Goal: Task Accomplishment & Management: Use online tool/utility

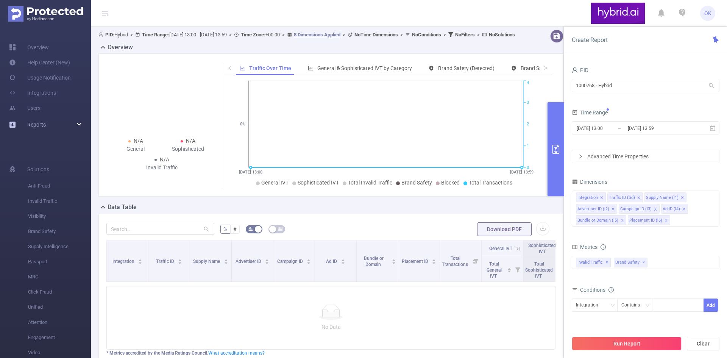
click at [45, 123] on span "Reports" at bounding box center [36, 124] width 19 height 6
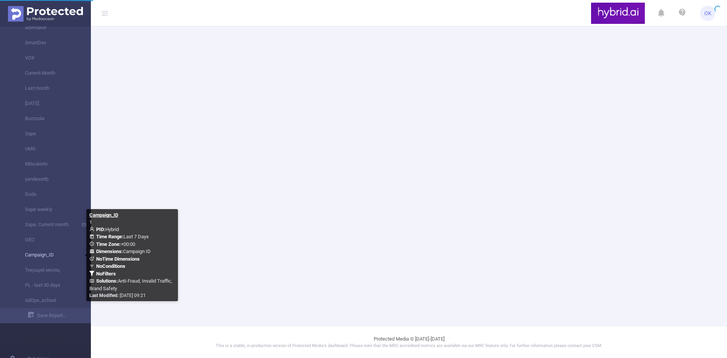
click at [61, 256] on link "Campaign_ID" at bounding box center [48, 254] width 67 height 15
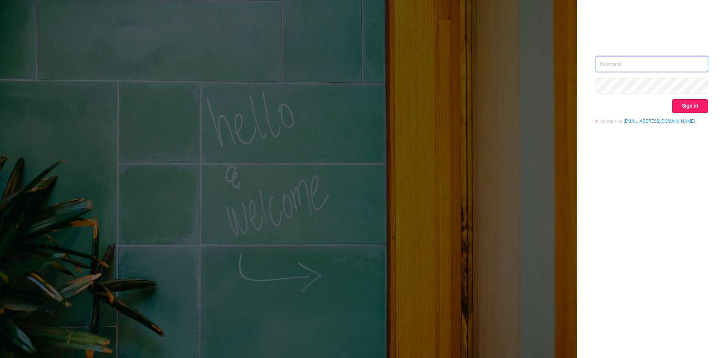
type input "[EMAIL_ADDRESS]"
click at [685, 103] on button "Sign in" at bounding box center [690, 106] width 36 height 14
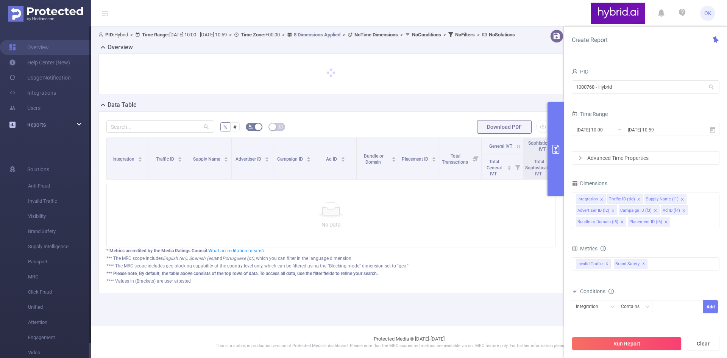
click at [39, 120] on link "Reports" at bounding box center [36, 124] width 19 height 15
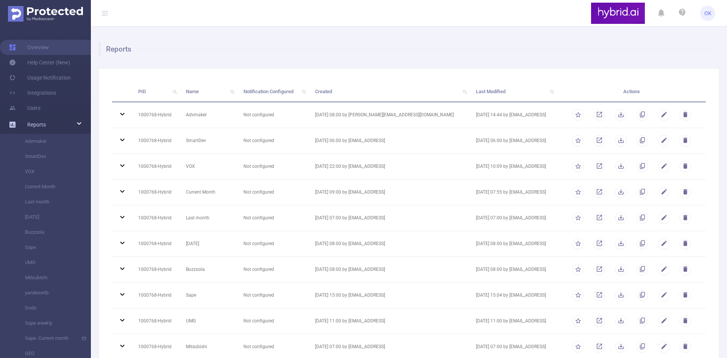
click at [41, 122] on span "Reports" at bounding box center [36, 124] width 19 height 6
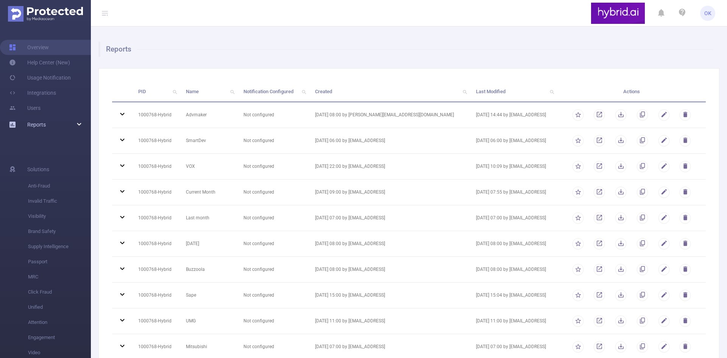
click at [46, 125] on div "Reports" at bounding box center [45, 124] width 91 height 15
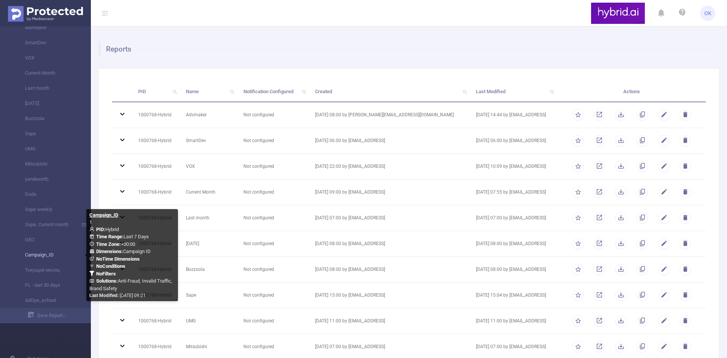
click at [42, 257] on link "Campaign_ID" at bounding box center [48, 254] width 67 height 15
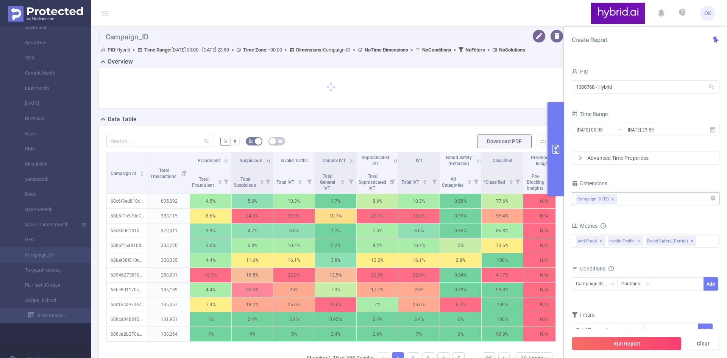
click at [624, 201] on div "Campaign ID (l3)" at bounding box center [645, 198] width 139 height 12
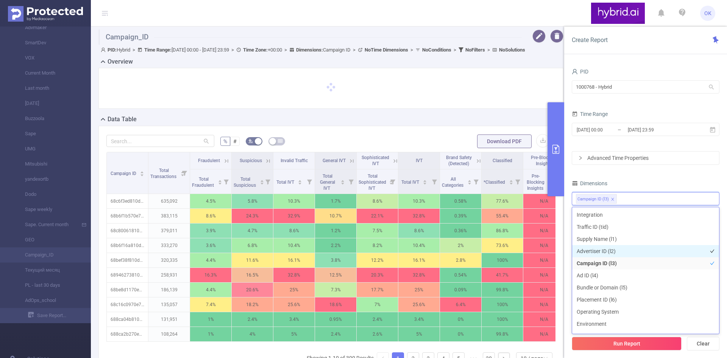
click at [602, 249] on li "Advertiser ID (l2)" at bounding box center [645, 251] width 147 height 12
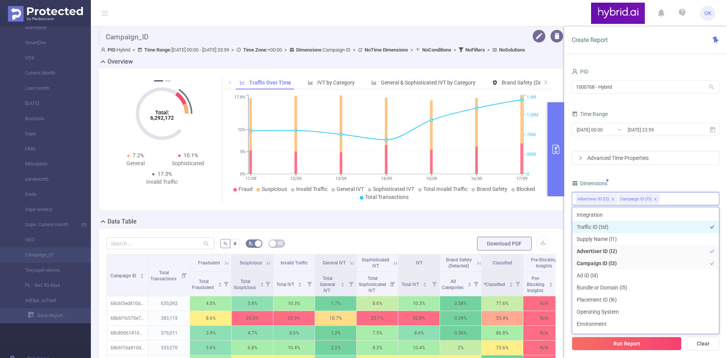
click at [615, 227] on li "Traffic ID (tid)" at bounding box center [645, 227] width 147 height 12
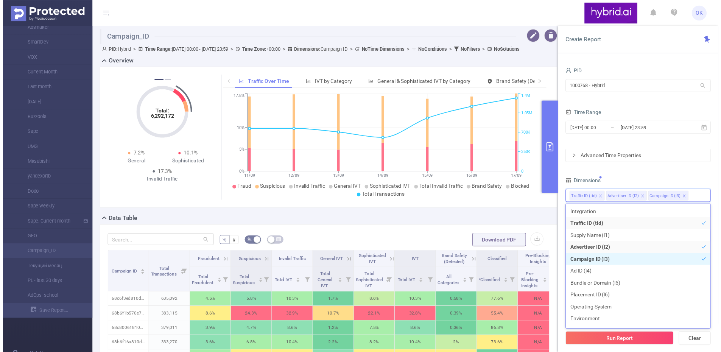
scroll to position [38, 0]
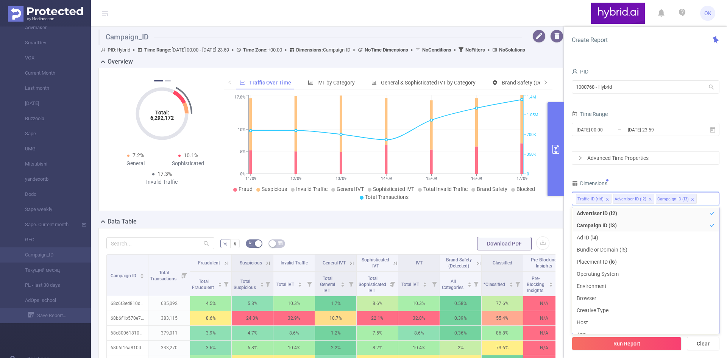
click at [656, 179] on div "Dimensions" at bounding box center [645, 184] width 148 height 12
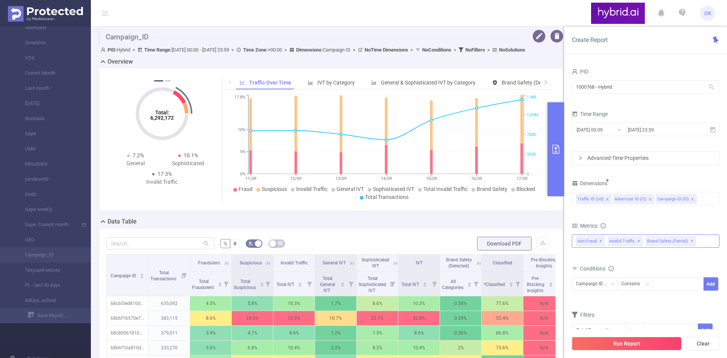
click at [709, 244] on div "Anti-Fraud ✕ Invalid Traffic ✕ Brand Safety (partial) ✕" at bounding box center [645, 240] width 148 height 13
click at [653, 224] on div "Metrics" at bounding box center [645, 226] width 148 height 12
click at [633, 132] on input "[DATE] 23:59" at bounding box center [657, 129] width 61 height 10
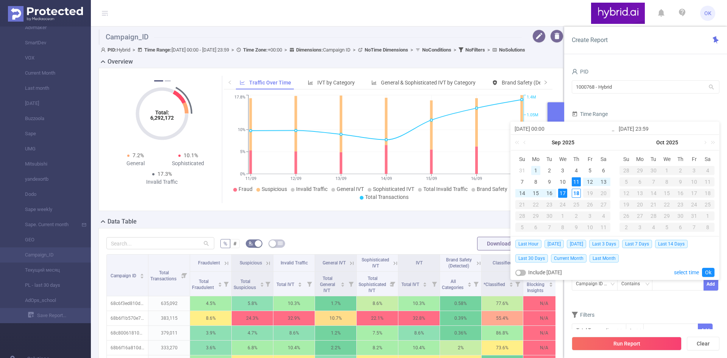
click at [534, 170] on div "1" at bounding box center [535, 170] width 9 height 9
click at [575, 190] on div "18" at bounding box center [575, 192] width 9 height 9
type input "2025-09-01 00:00"
type input "2025-09-18 23:59"
type input "2025-09-01 00:00"
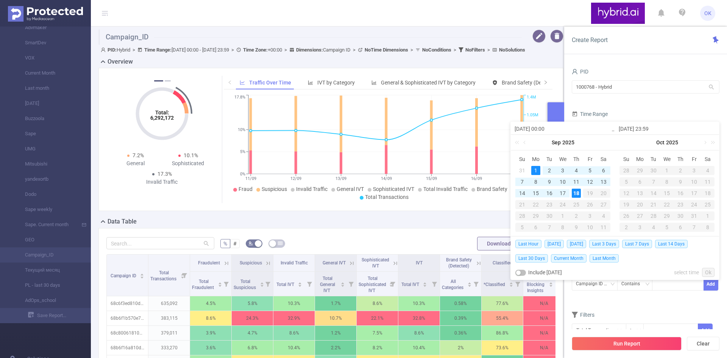
type input "2025-09-18 23:59"
click at [707, 267] on div "Last Hour Today Yesterday Last 3 Days Last 7 Days Last 14 Days Last 30 Days Cur…" at bounding box center [614, 257] width 199 height 43
click at [707, 270] on link "Ok" at bounding box center [708, 272] width 12 height 9
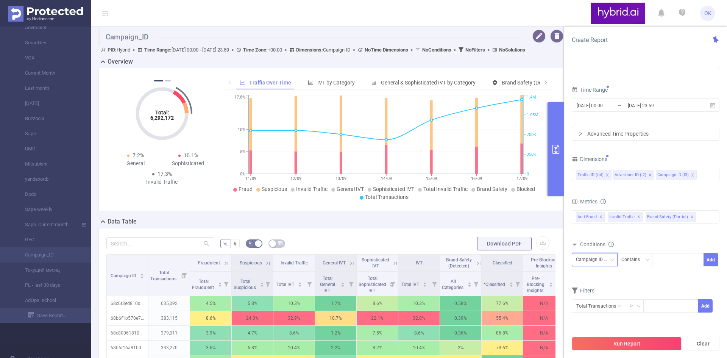
click at [597, 259] on div "Campaign ID (l3)" at bounding box center [594, 259] width 37 height 12
drag, startPoint x: 599, startPoint y: 286, endPoint x: 588, endPoint y: 283, distance: 12.0
click at [599, 287] on li "Advertiser ID (l2)" at bounding box center [595, 287] width 49 height 12
click at [674, 260] on div at bounding box center [678, 259] width 44 height 12
paste input "6874bba870e7b2c6b8398160"
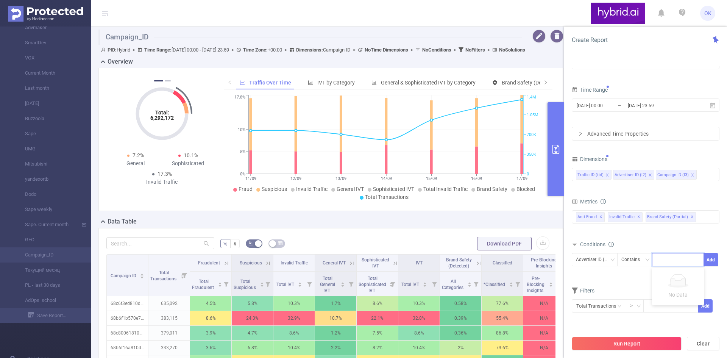
type input "6874bba870e7b2c6b8398160"
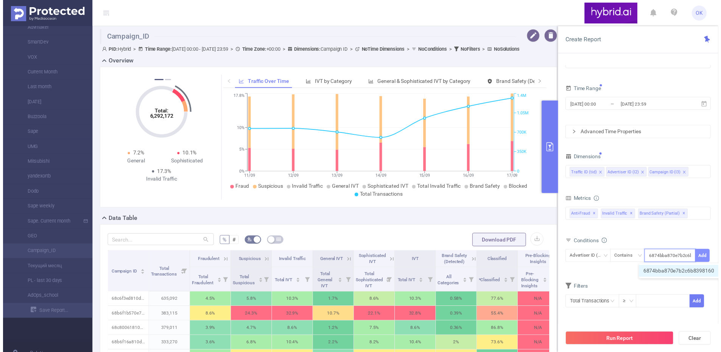
scroll to position [0, 18]
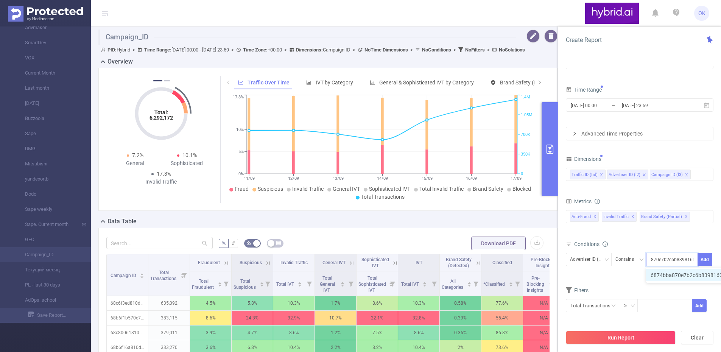
drag, startPoint x: 679, startPoint y: 275, endPoint x: 705, endPoint y: 268, distance: 27.5
click at [679, 276] on li "6874bba870e7b2c6b8398160" at bounding box center [690, 275] width 89 height 12
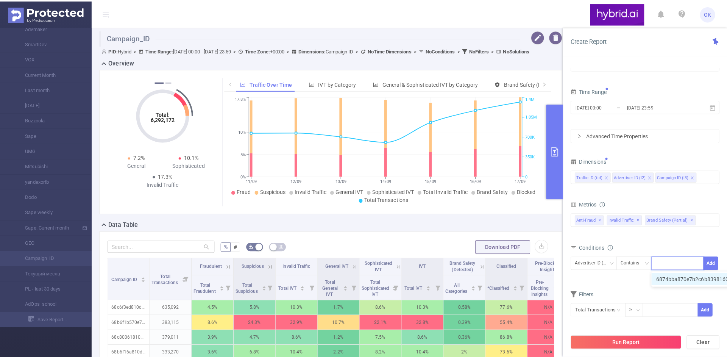
scroll to position [0, 0]
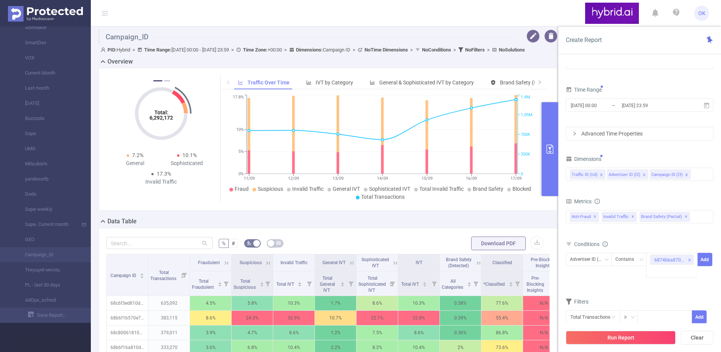
click at [615, 279] on div "Advertiser ID (l2) Contains 6874bba870e7b2c6b8398160 Add" at bounding box center [640, 267] width 148 height 28
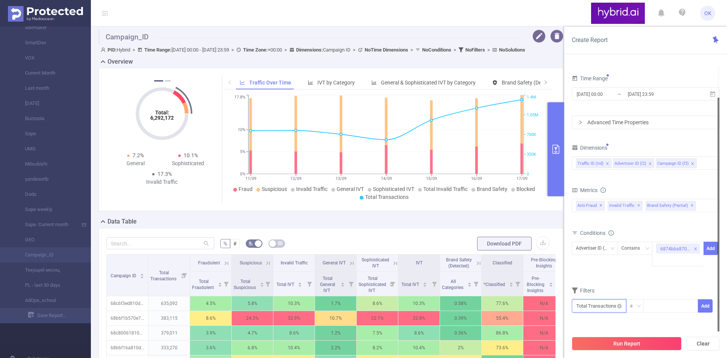
click at [613, 306] on input "text" at bounding box center [598, 305] width 54 height 13
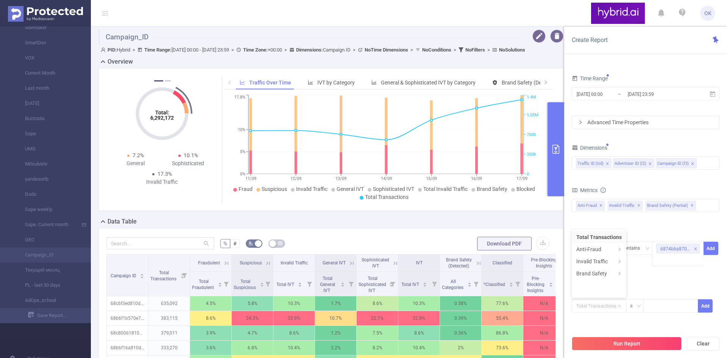
click at [661, 277] on form "Dimensions Traffic ID (tid) Advertiser ID (l2) Campaign ID (l3) Metrics Total F…" at bounding box center [645, 232] width 148 height 180
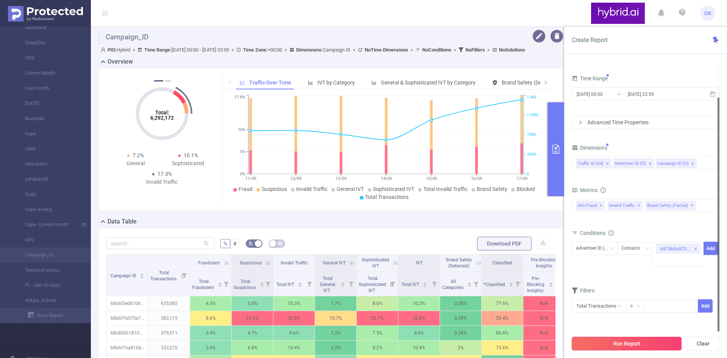
click at [609, 342] on button "Run Report" at bounding box center [626, 343] width 110 height 14
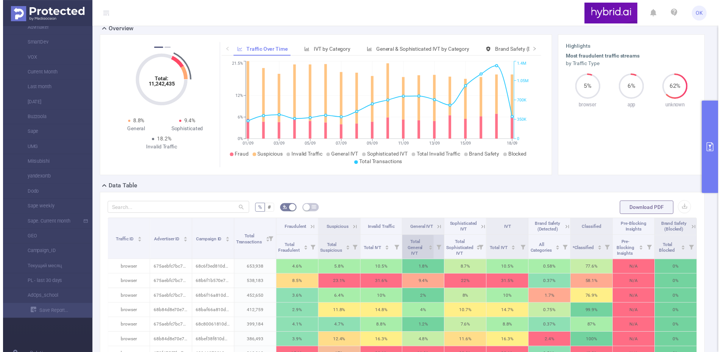
scroll to position [17, 0]
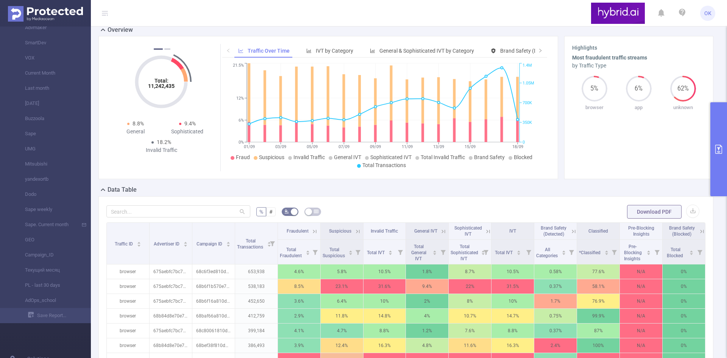
click at [719, 140] on button "primary" at bounding box center [718, 149] width 17 height 94
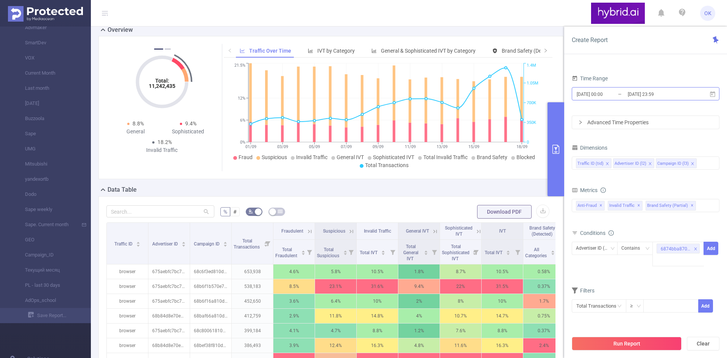
click at [607, 98] on input "2025-09-01 00:00" at bounding box center [606, 94] width 61 height 10
click at [640, 72] on form "PID 1000768 - Hybrid 1000768 - Hybrid Time Range 2025-09-01 00:00 _ 2025-09-18 …" at bounding box center [645, 80] width 148 height 98
click at [697, 247] on icon "icon: close-circle" at bounding box center [697, 247] width 5 height 5
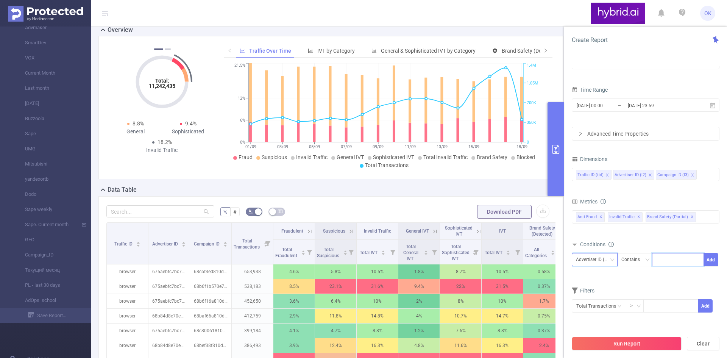
click at [593, 259] on div "Advertiser ID (l2)" at bounding box center [594, 259] width 37 height 12
click at [598, 300] on li "Campaign ID (l3)" at bounding box center [596, 299] width 50 height 12
click at [662, 262] on div at bounding box center [678, 259] width 44 height 12
paste input "68b58fee810d984a4c50eff2"
type input "68b58fee810d984a4c50eff2"
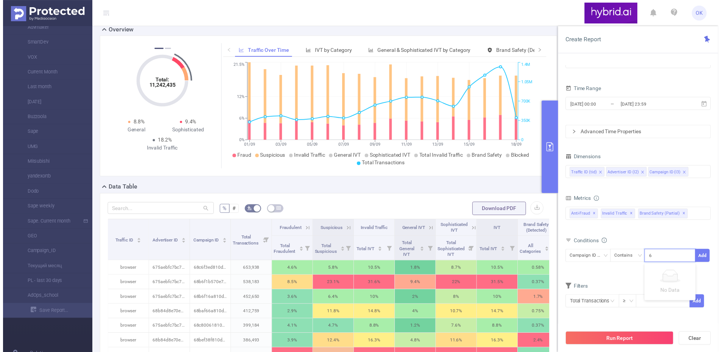
scroll to position [0, 15]
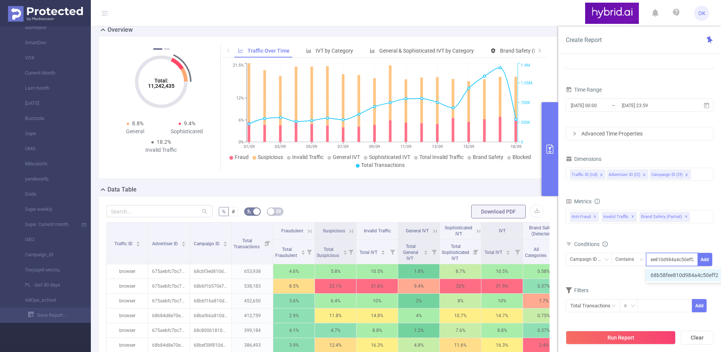
click at [680, 274] on li "68b58fee810d984a4c50eff2" at bounding box center [688, 275] width 84 height 12
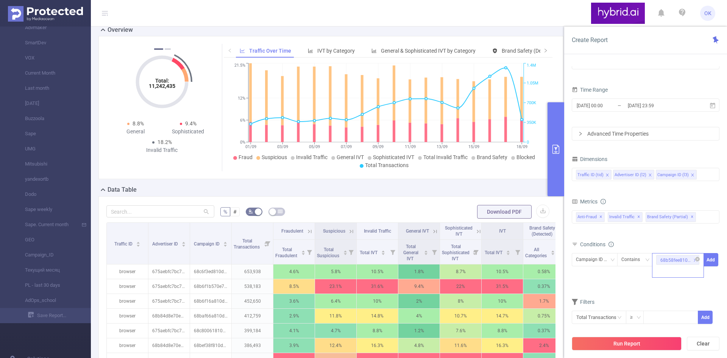
click at [664, 269] on div "68b58fee810d984a4c50eff2" at bounding box center [678, 265] width 52 height 25
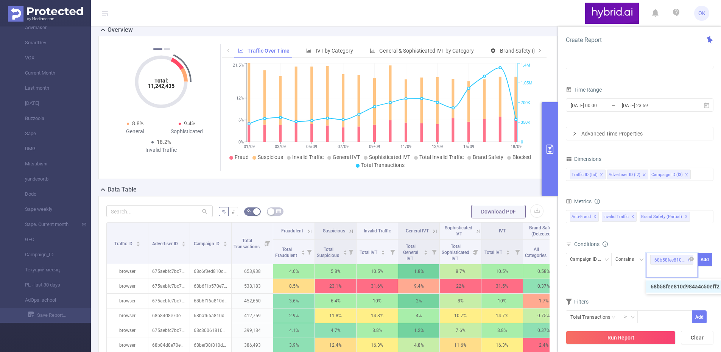
paste input "68b5905670e7b269ccf214c0"
type input "68b5905670e7b269ccf214c0"
click at [670, 287] on li "68b5905670e7b269ccf214c0" at bounding box center [689, 286] width 87 height 12
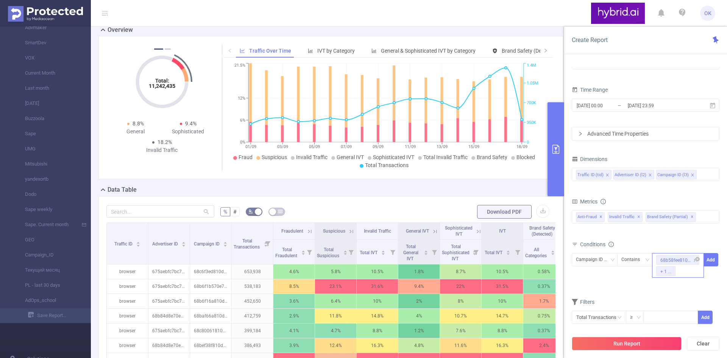
click at [679, 273] on input at bounding box center [678, 271] width 3 height 10
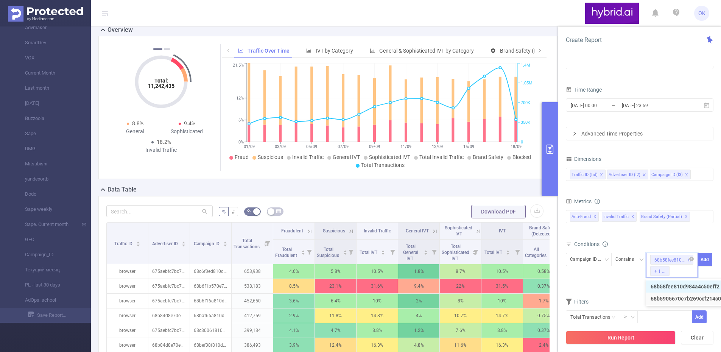
paste input "68caa325810d9846a8682433"
type input "68caa325810d9846a8682433"
click at [672, 299] on li "68caa325810d9846a8682433" at bounding box center [690, 298] width 89 height 12
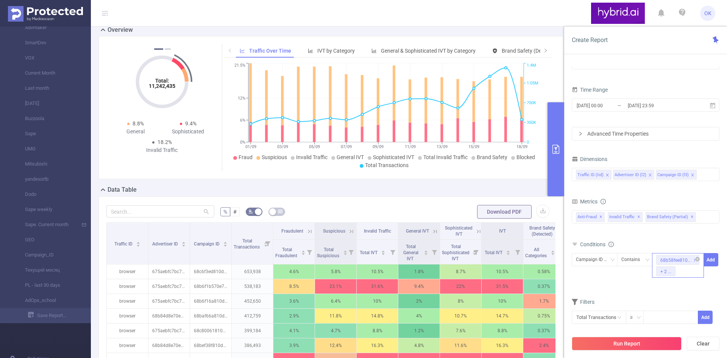
click at [688, 272] on div "68b58fee810d984a4c50eff2 + 2 ..." at bounding box center [678, 265] width 52 height 25
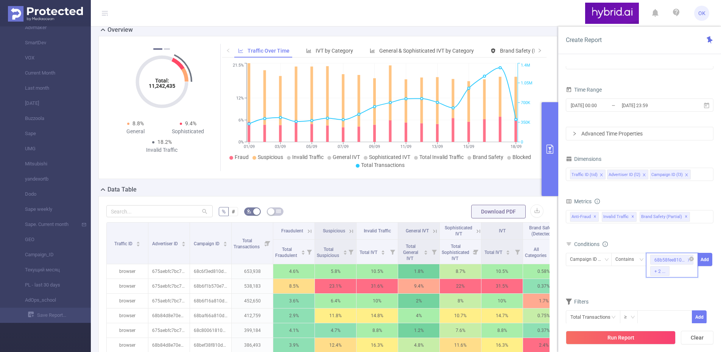
paste input "68b591a470e7b269ccf24290"
type input "68b591a470e7b269ccf24290"
click at [681, 298] on li "68b591a470e7b269ccf24290" at bounding box center [689, 298] width 87 height 12
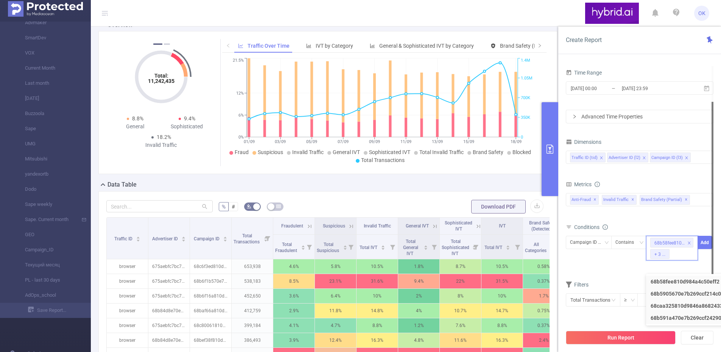
scroll to position [6, 0]
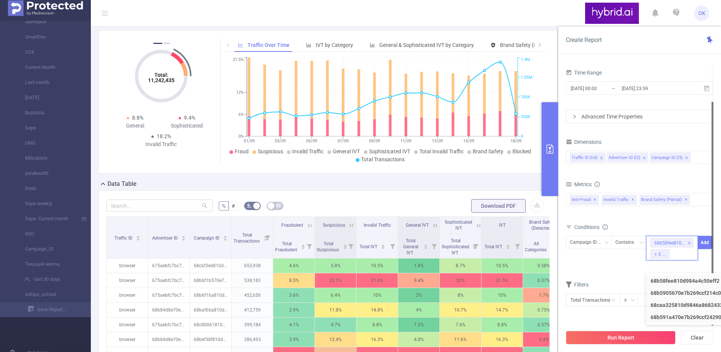
click at [609, 259] on span "Campaign ID (l3) Contains 68b58fee810d984a4c50eff2 + 3 ... Add" at bounding box center [640, 248] width 148 height 25
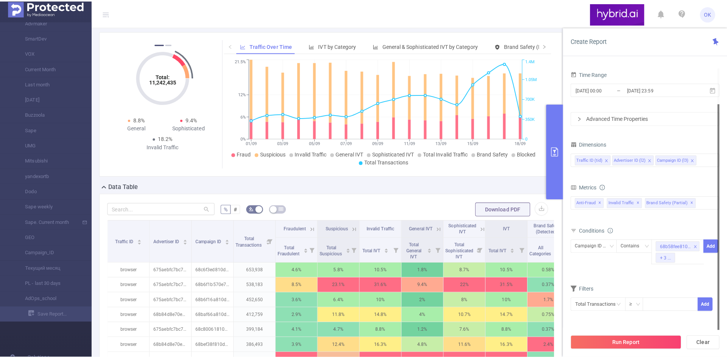
scroll to position [0, 0]
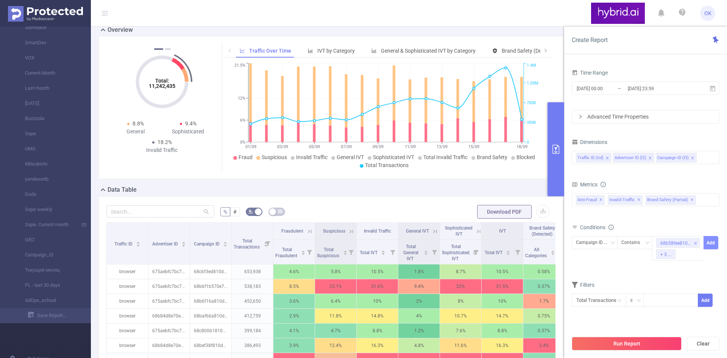
click at [710, 243] on button "Add" at bounding box center [710, 242] width 15 height 13
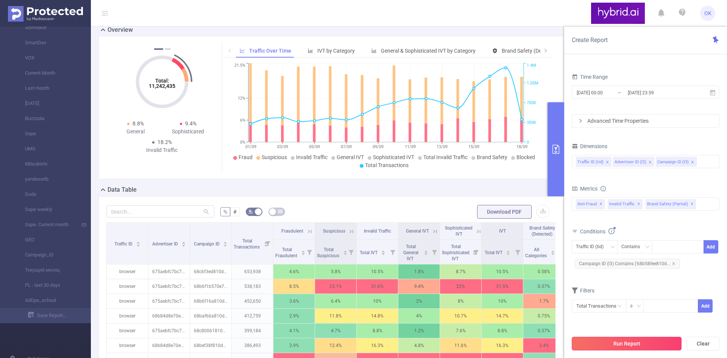
click at [626, 341] on button "Run Report" at bounding box center [626, 343] width 110 height 14
